Goal: Information Seeking & Learning: Find specific page/section

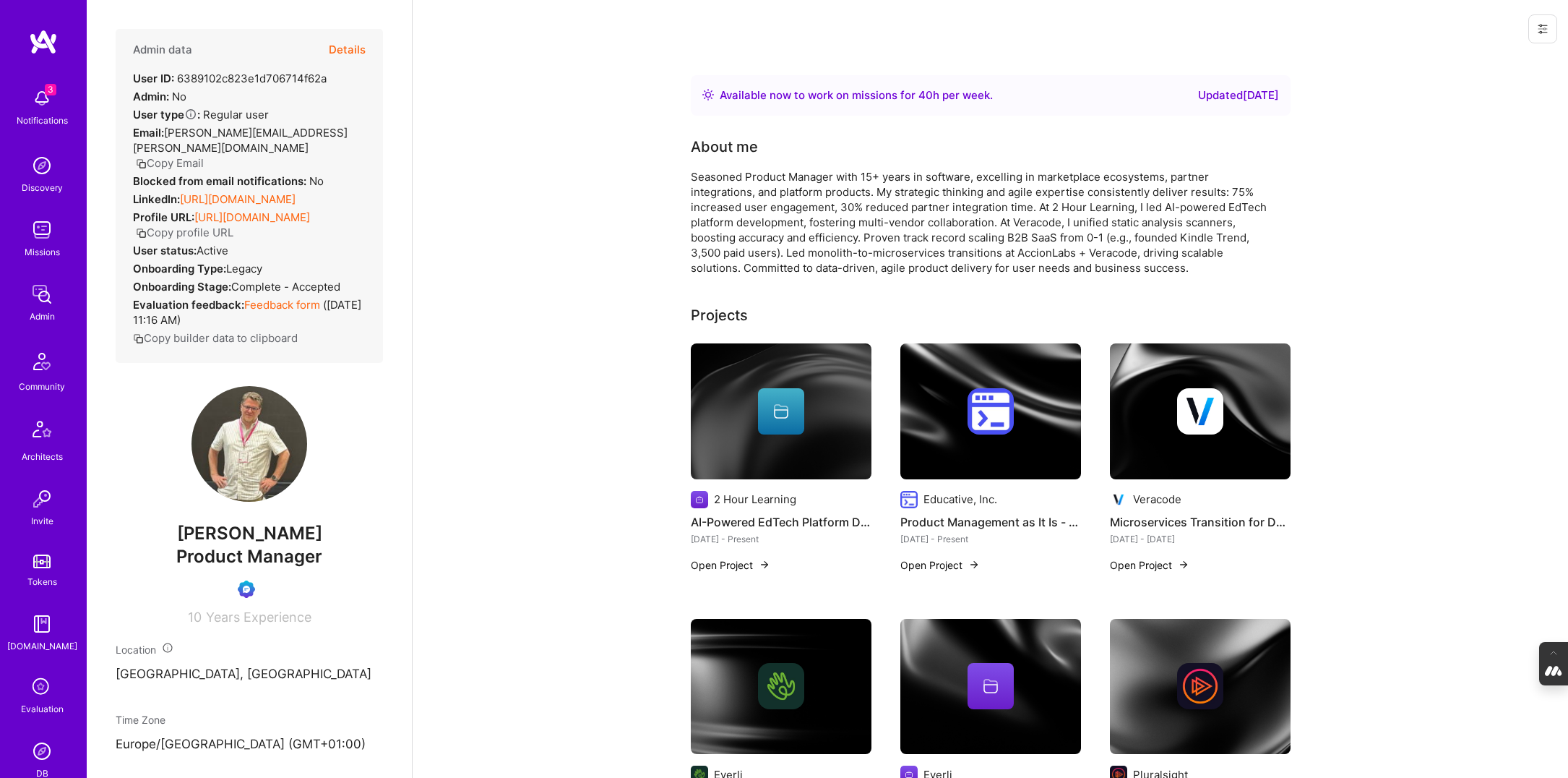
scroll to position [1299, 0]
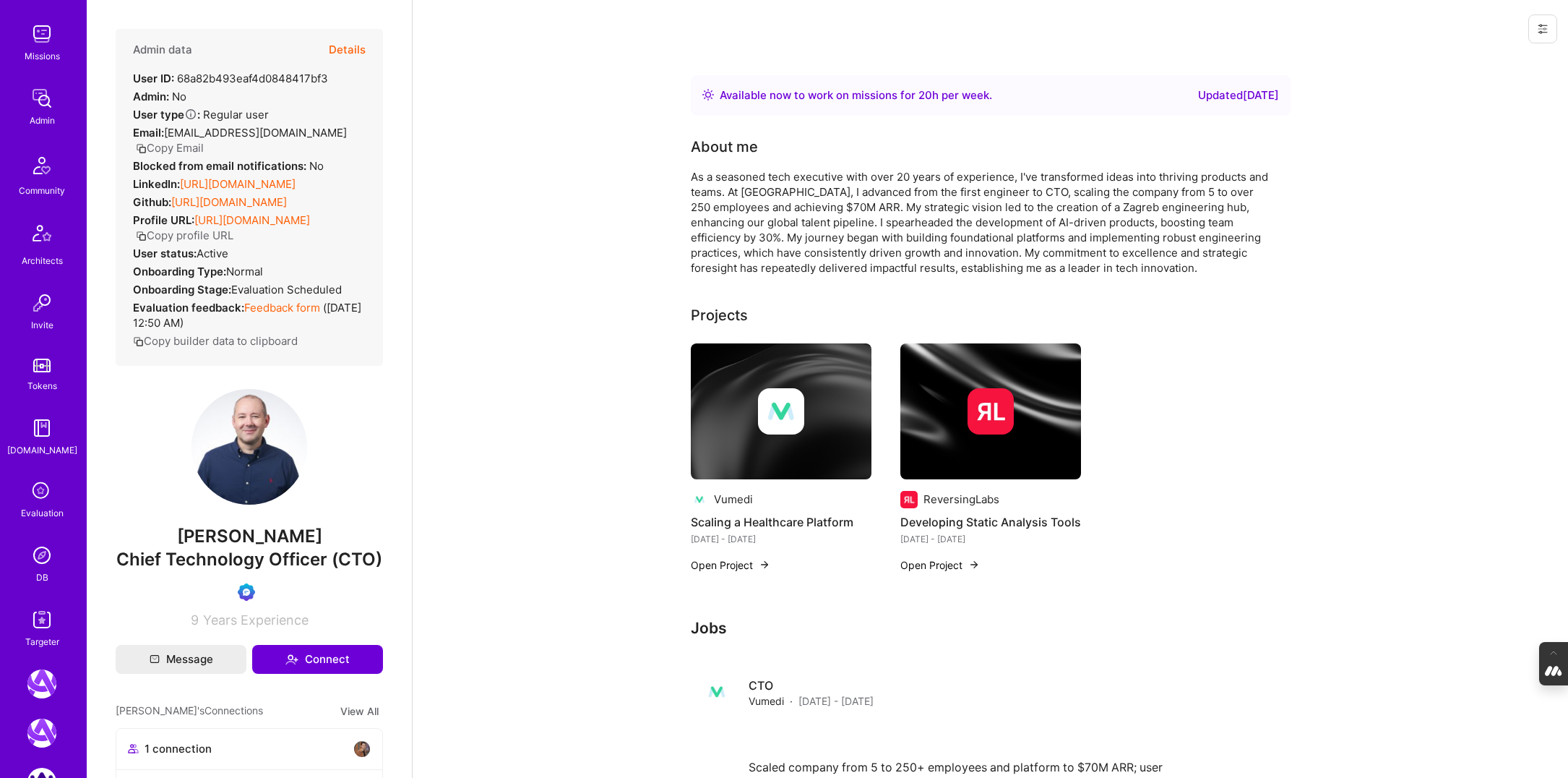
scroll to position [202, 0]
click at [40, 566] on div "DB" at bounding box center [42, 571] width 12 height 16
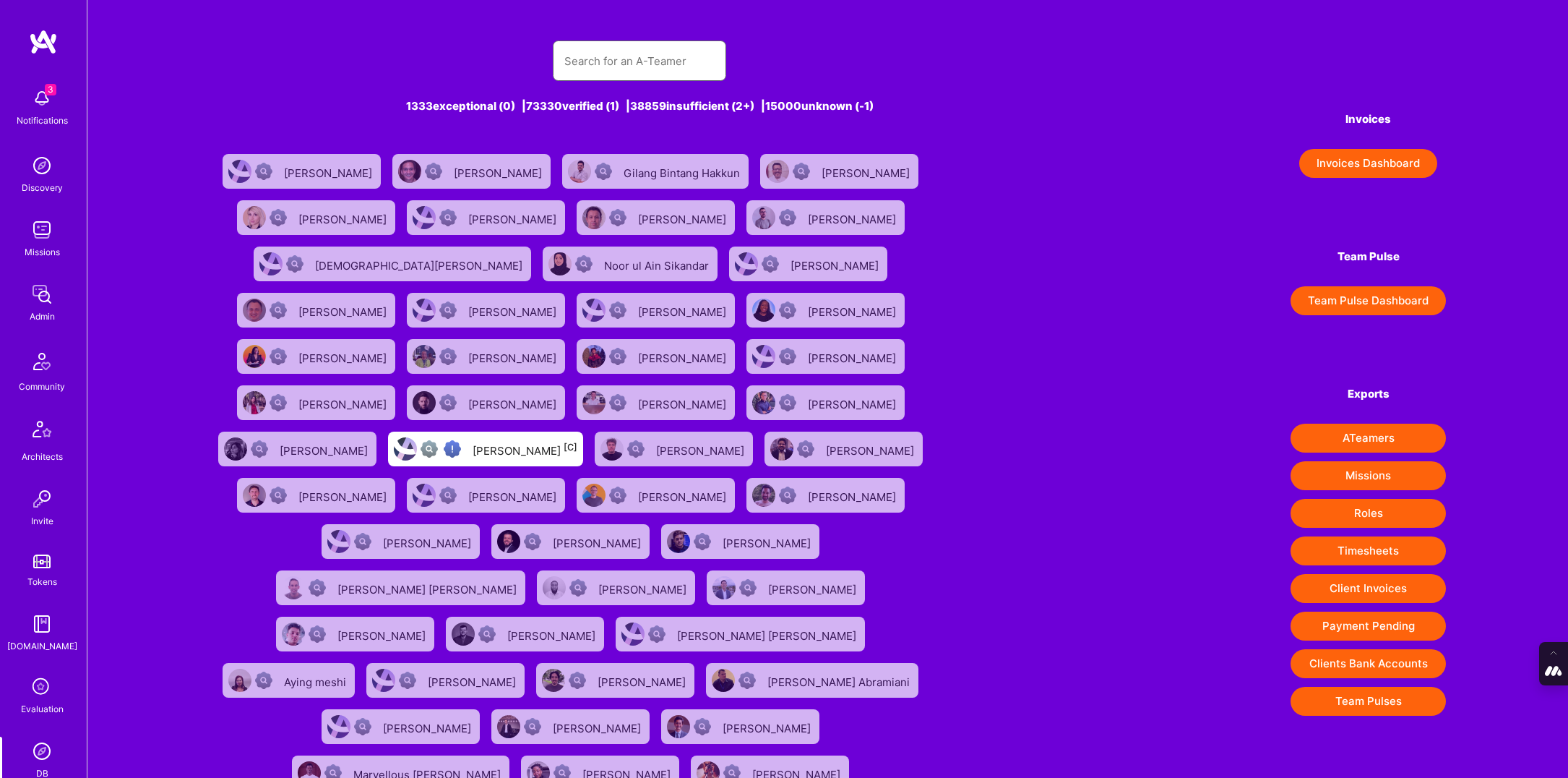
click at [579, 47] on input "text" at bounding box center [640, 60] width 150 height 37
paste input "[PERSON_NAME]"
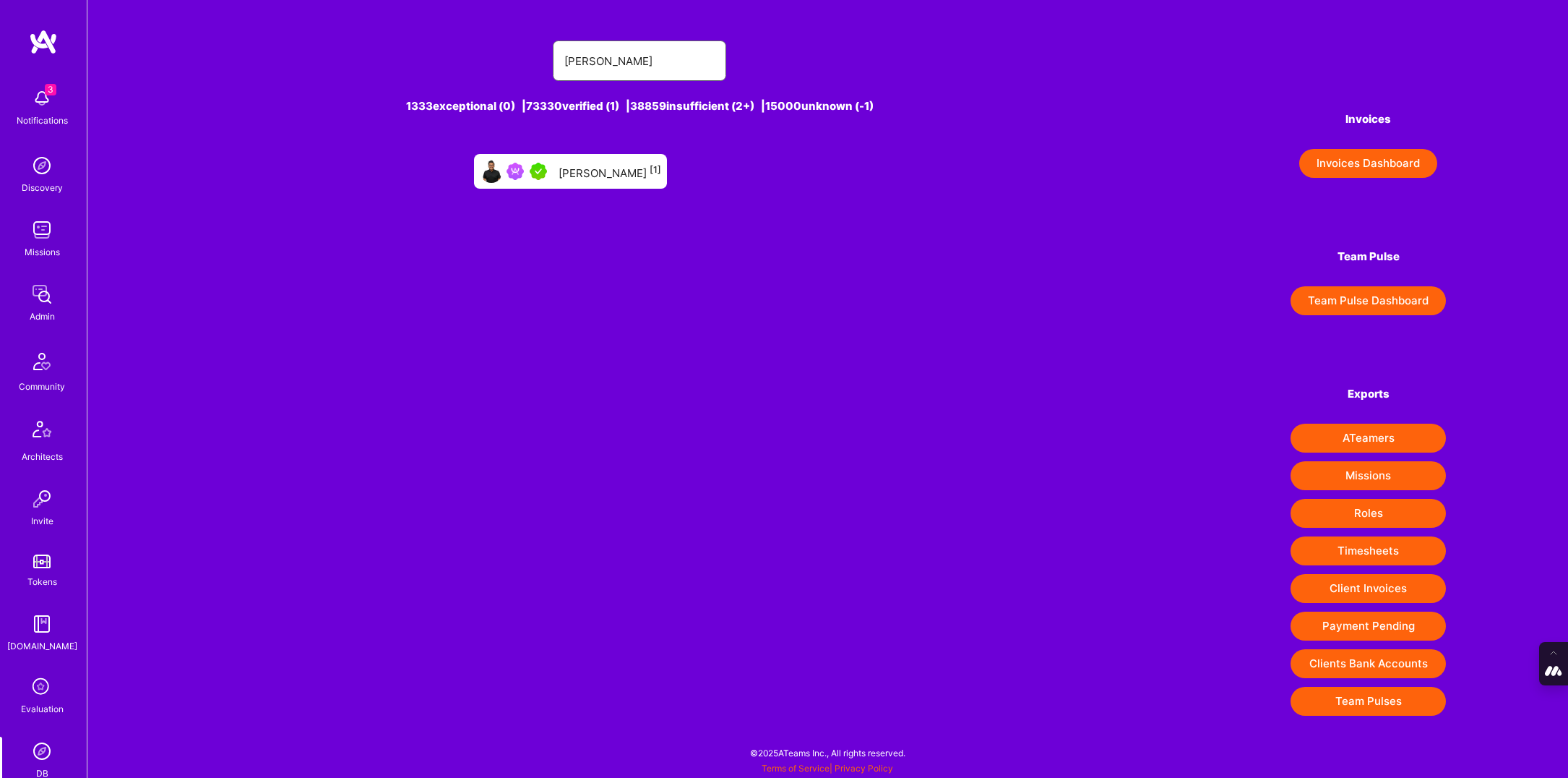
type input "[PERSON_NAME]"
click at [598, 163] on div "[PERSON_NAME] [1]" at bounding box center [610, 171] width 103 height 19
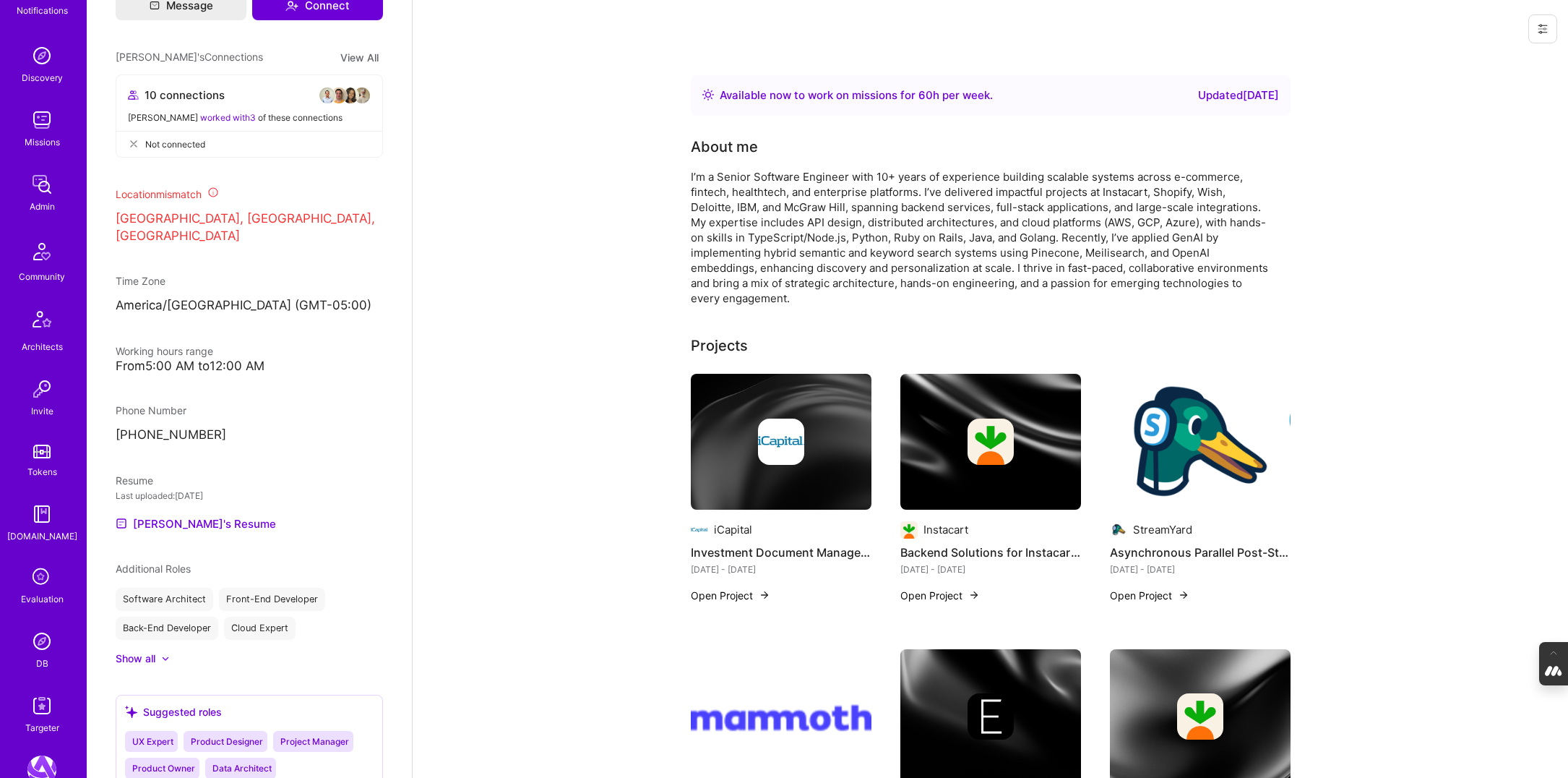
scroll to position [111, 0]
click at [42, 646] on img at bounding box center [42, 639] width 29 height 29
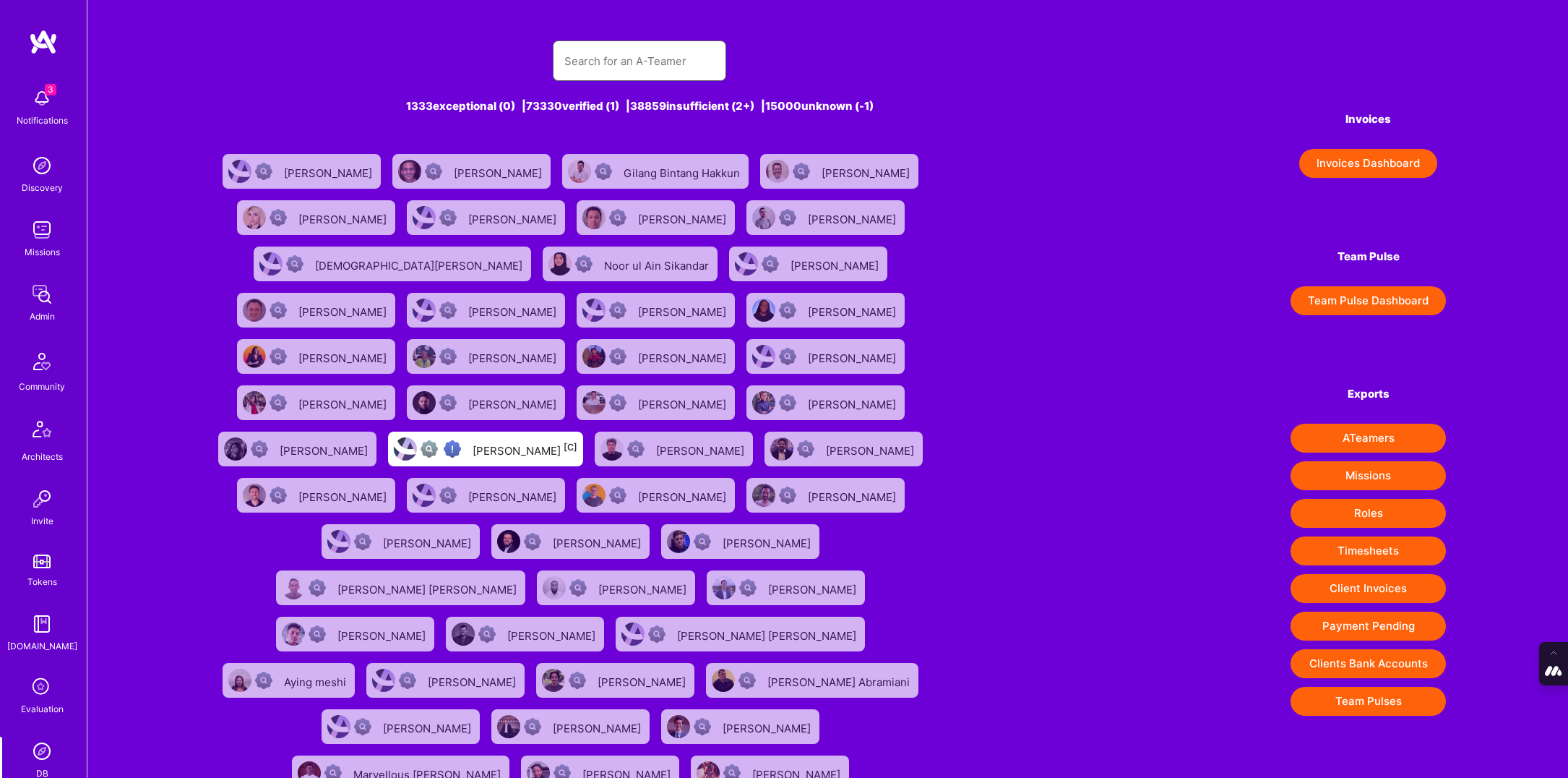
click at [596, 65] on input "text" at bounding box center [640, 60] width 150 height 37
paste input "[PERSON_NAME]"
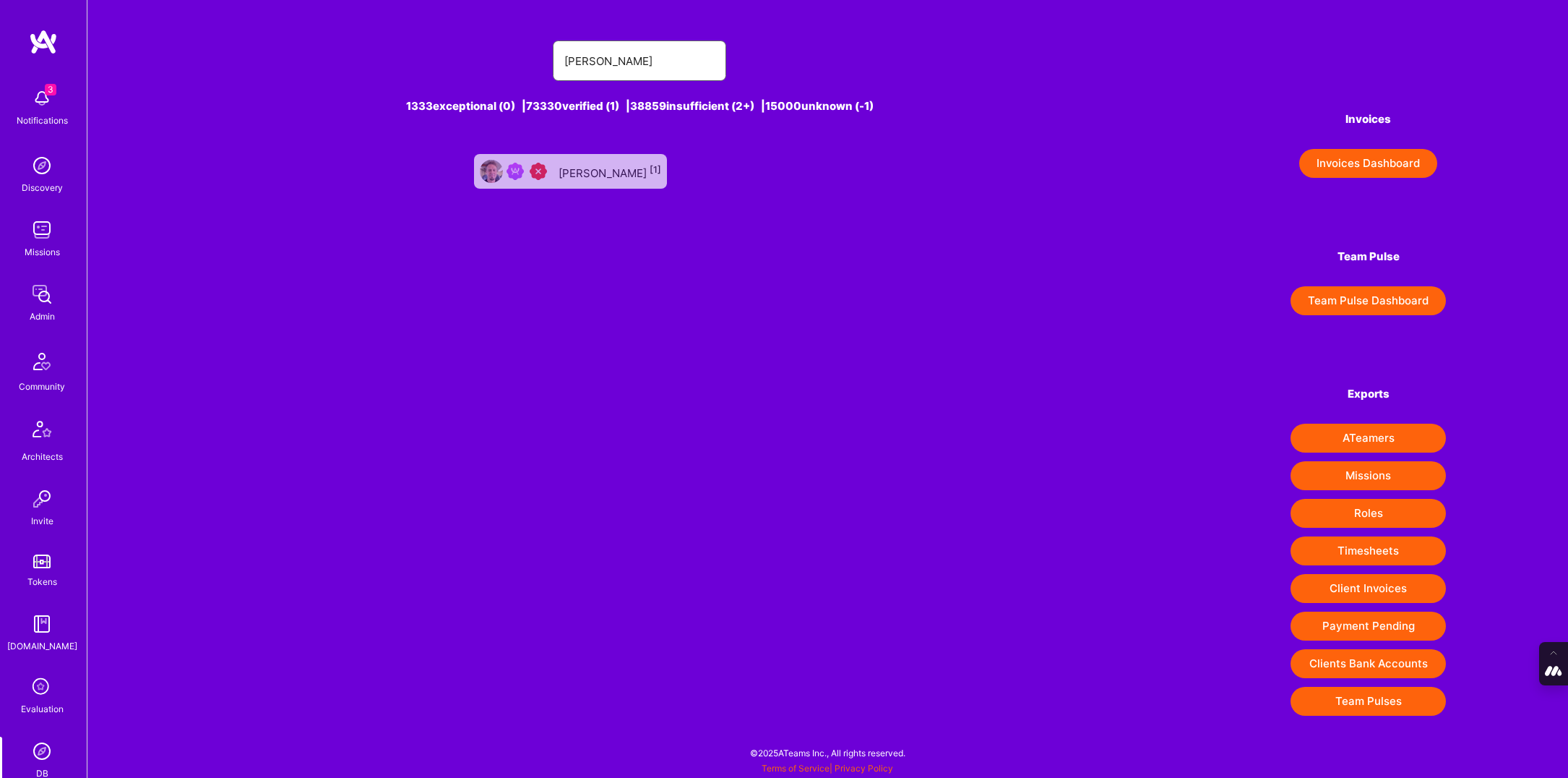
type input "[PERSON_NAME]"
click at [607, 166] on div "[PERSON_NAME] [1]" at bounding box center [610, 171] width 103 height 19
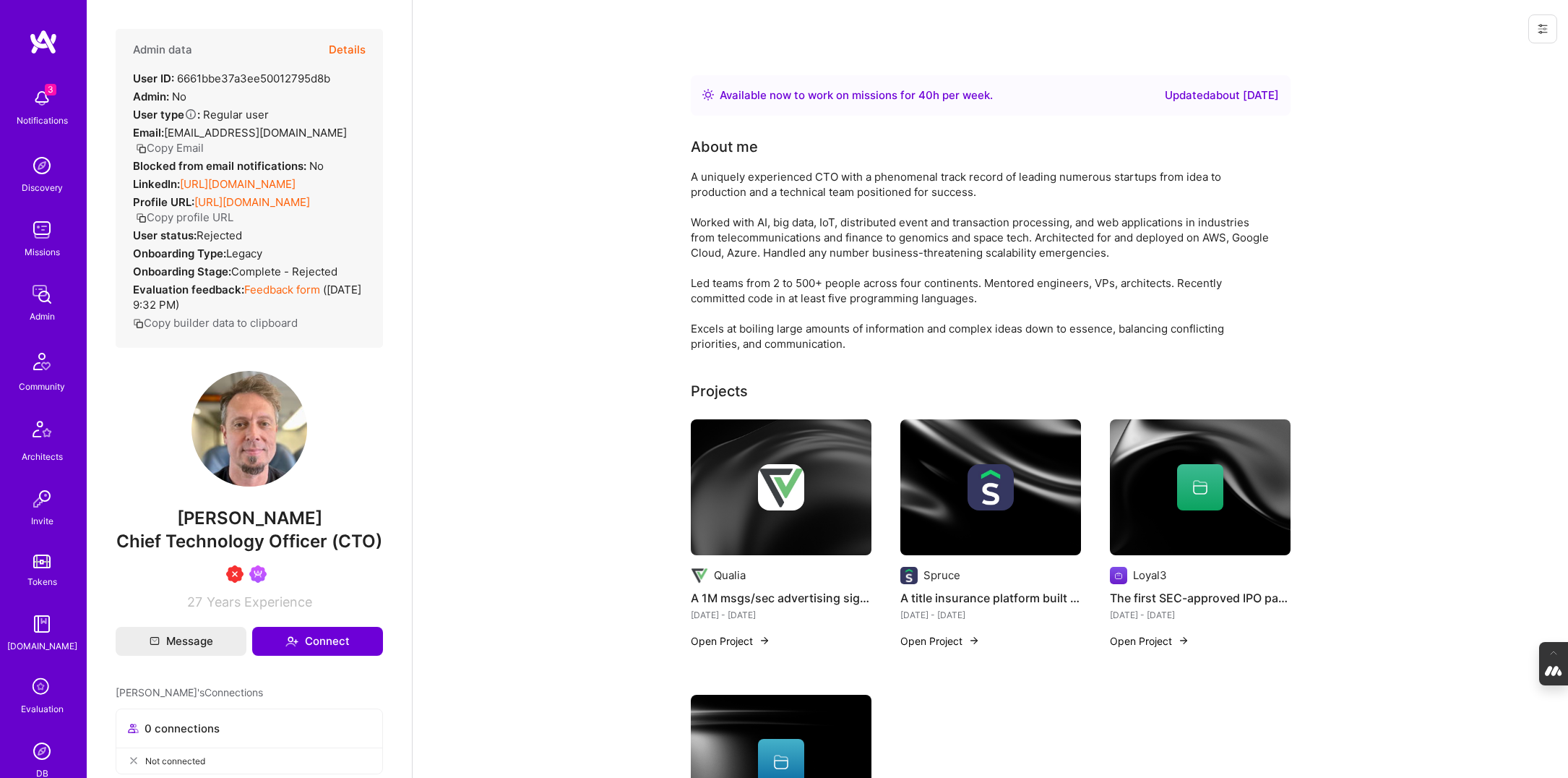
click at [347, 47] on button "Details" at bounding box center [346, 49] width 37 height 42
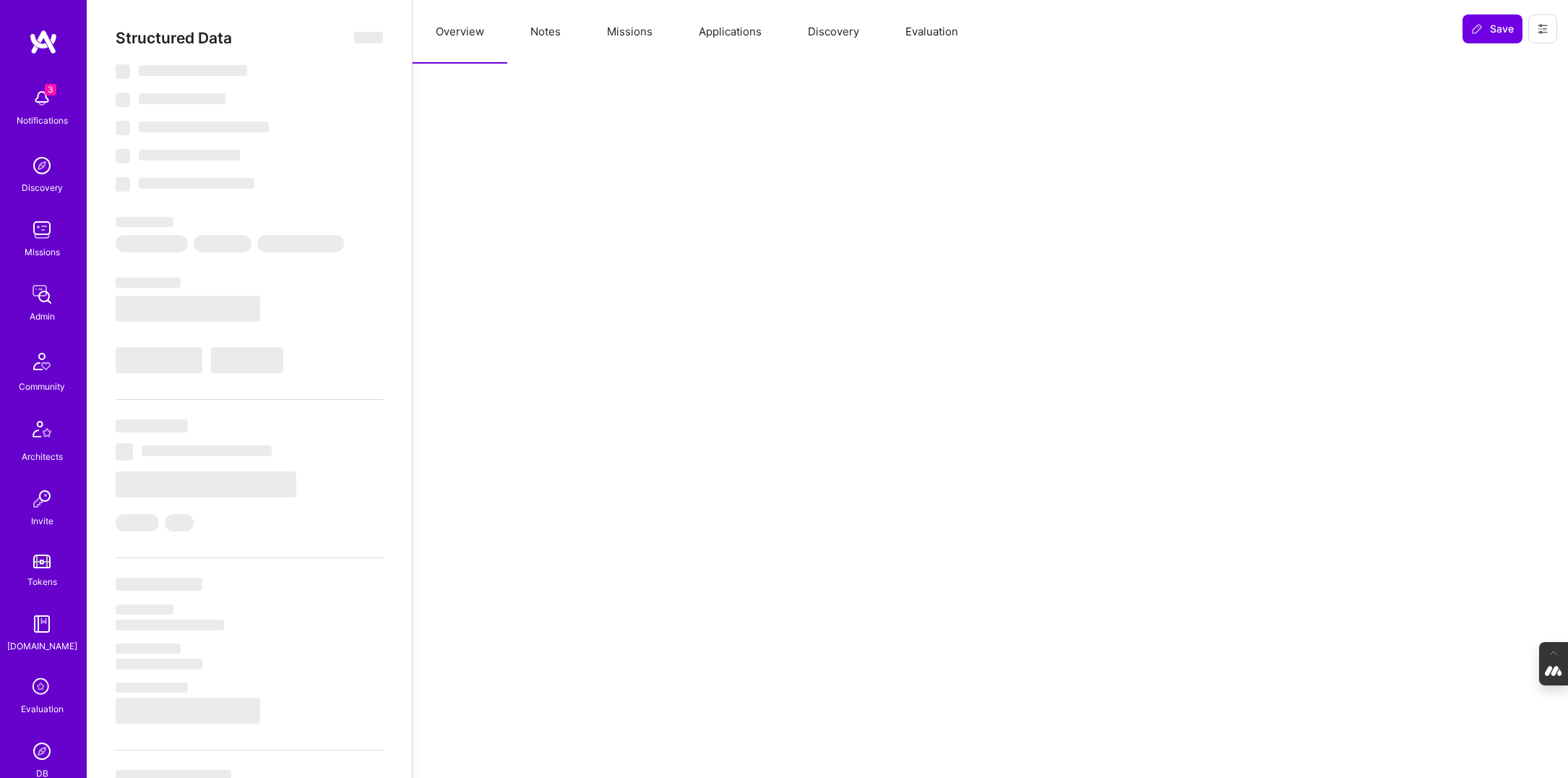
select select "Right Now"
select select "7"
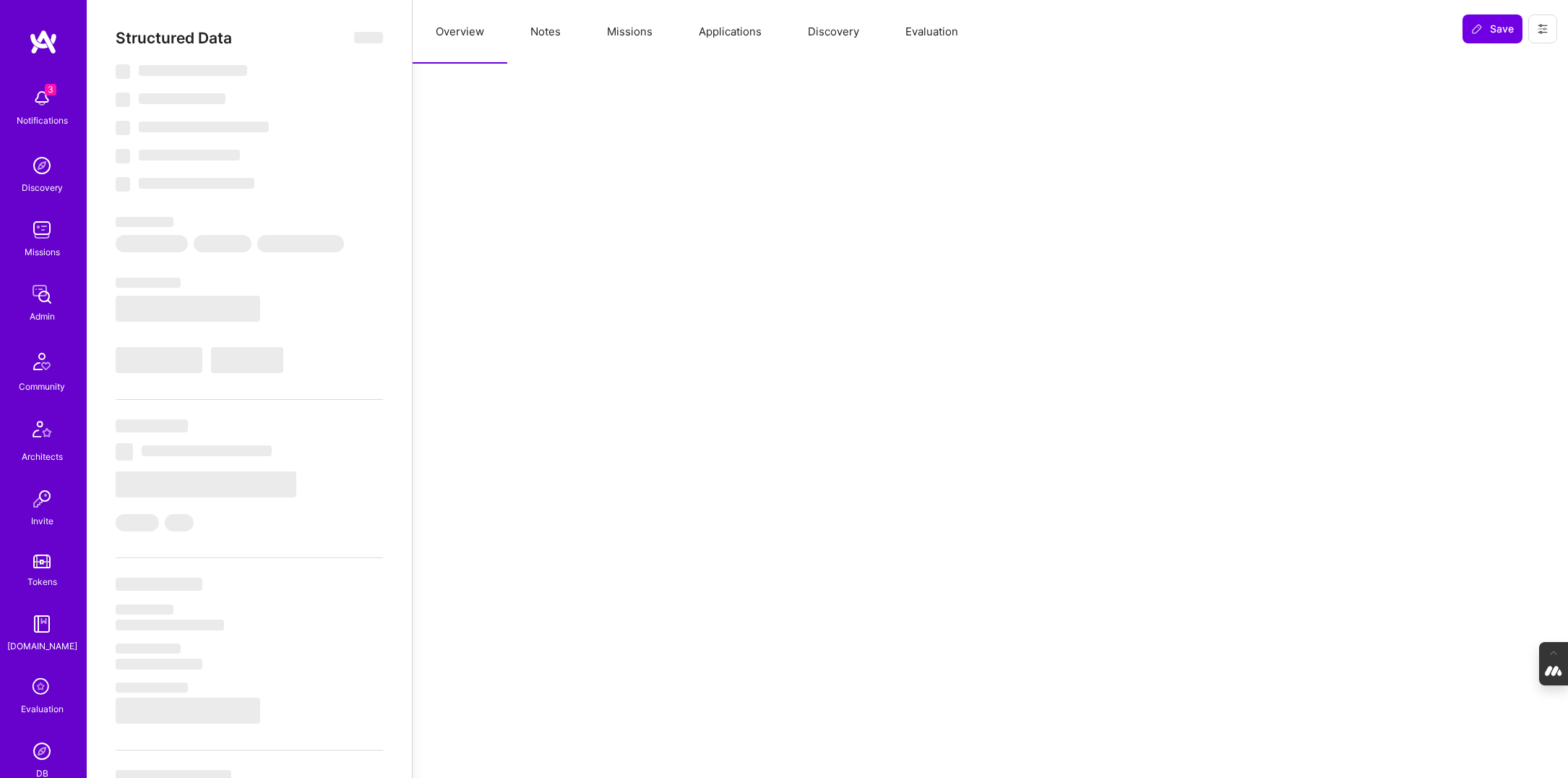
select select "US"
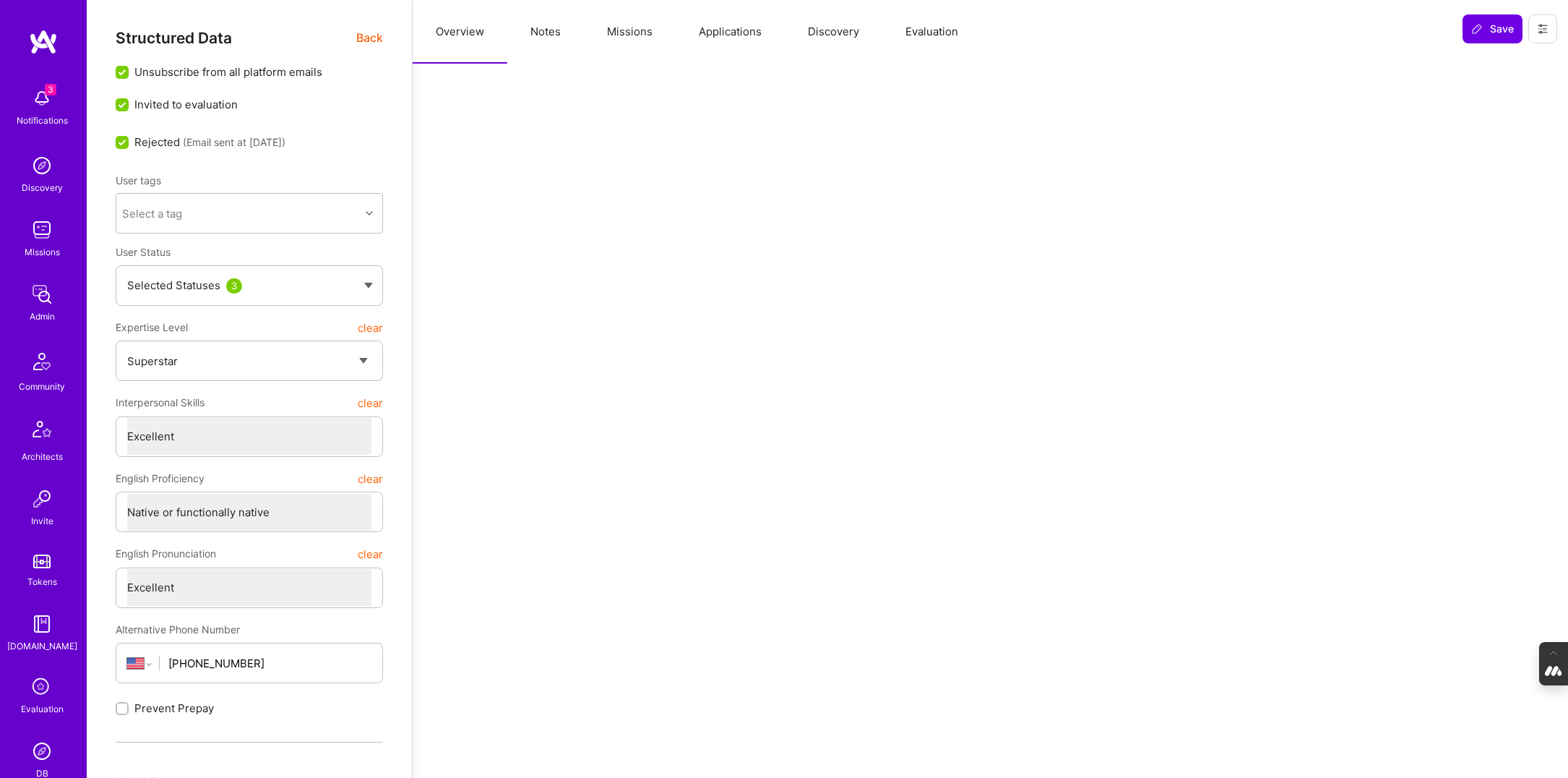
click at [547, 28] on button "Notes" at bounding box center [546, 32] width 77 height 64
type textarea "x"
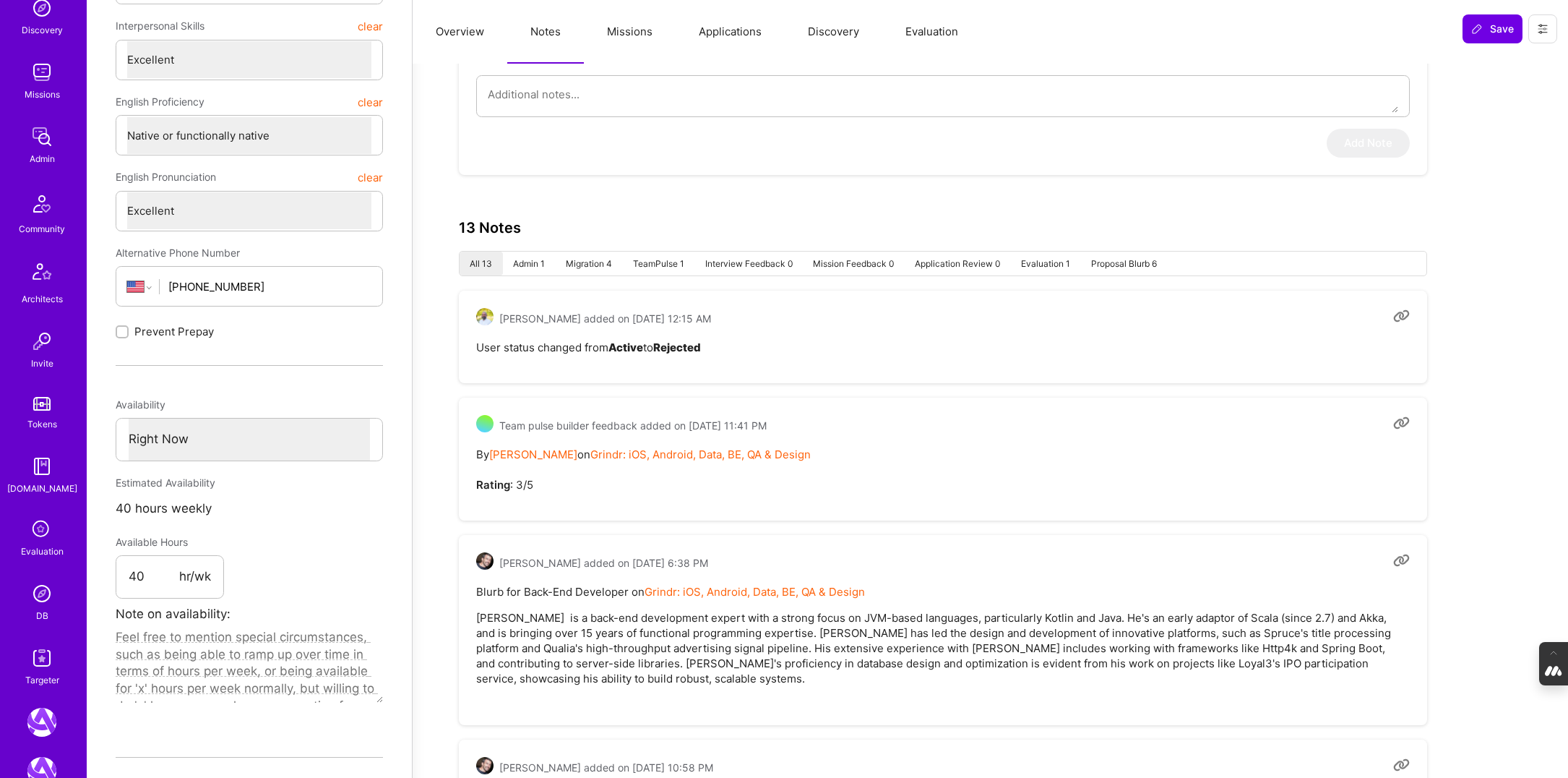
scroll to position [173, 0]
click at [39, 570] on img at bounding box center [42, 577] width 29 height 29
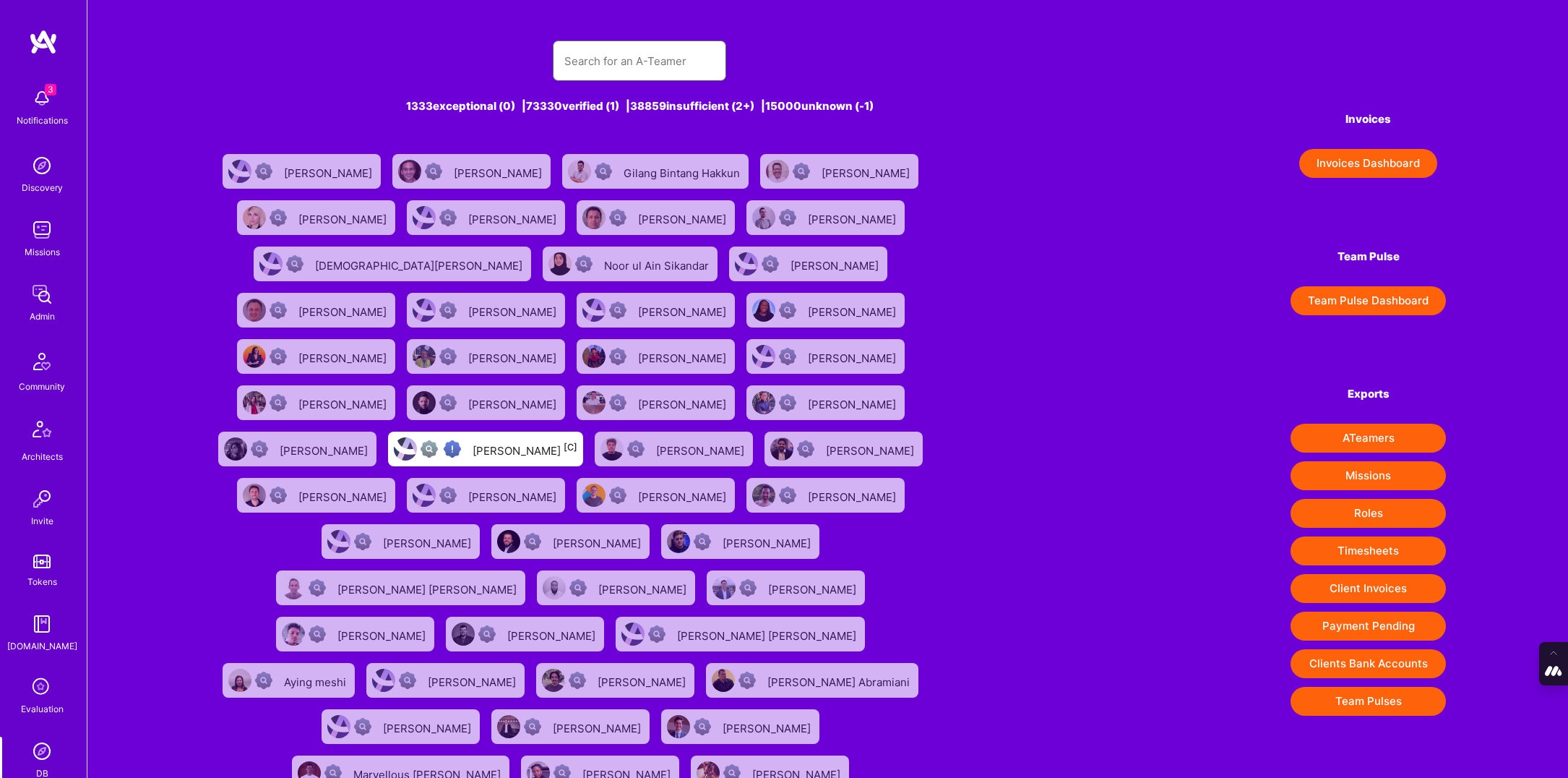
click at [610, 59] on input "text" at bounding box center [640, 60] width 150 height 37
paste input "[PERSON_NAME]"
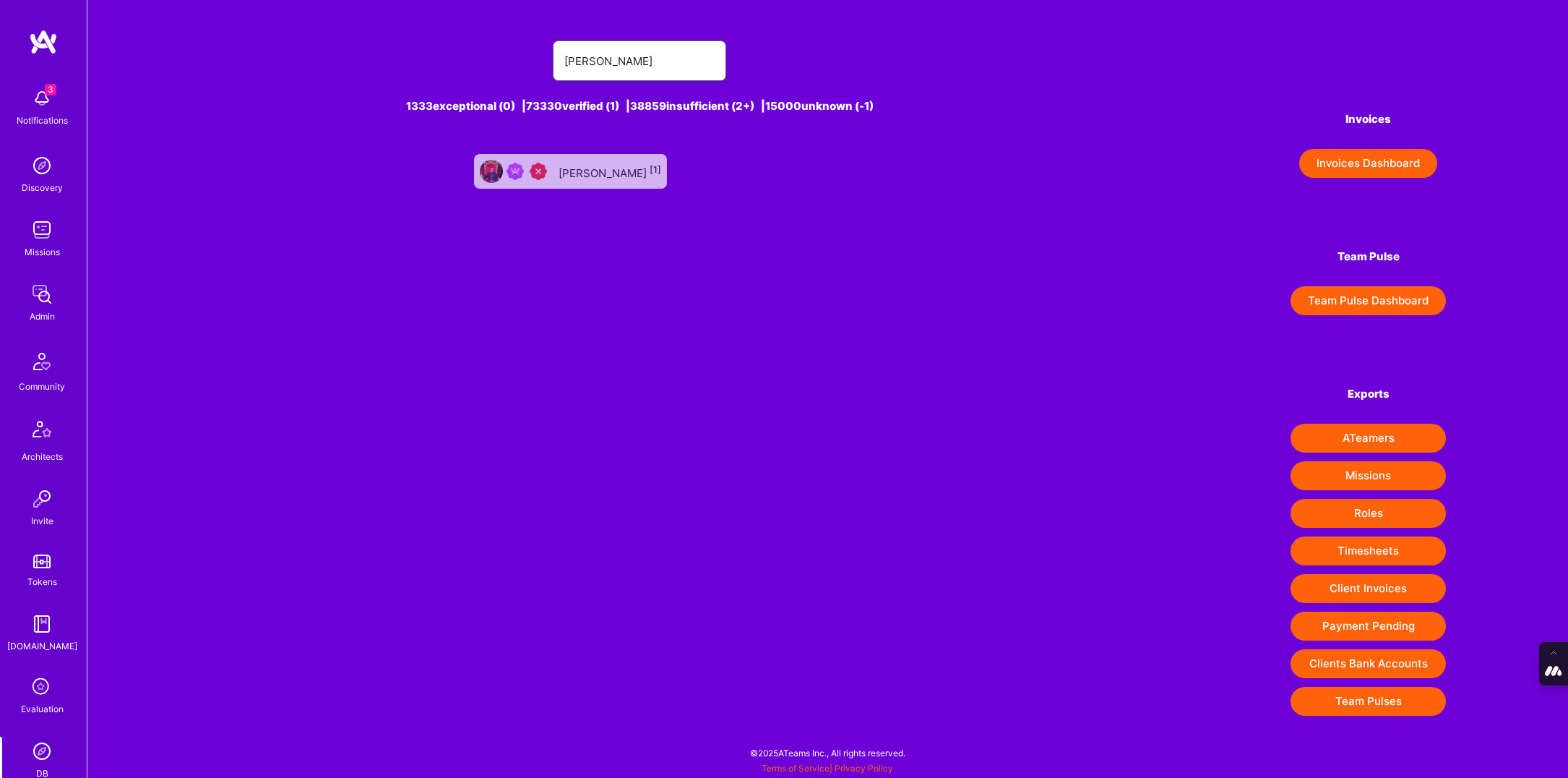
type input "[PERSON_NAME]"
